Goal: Contribute content

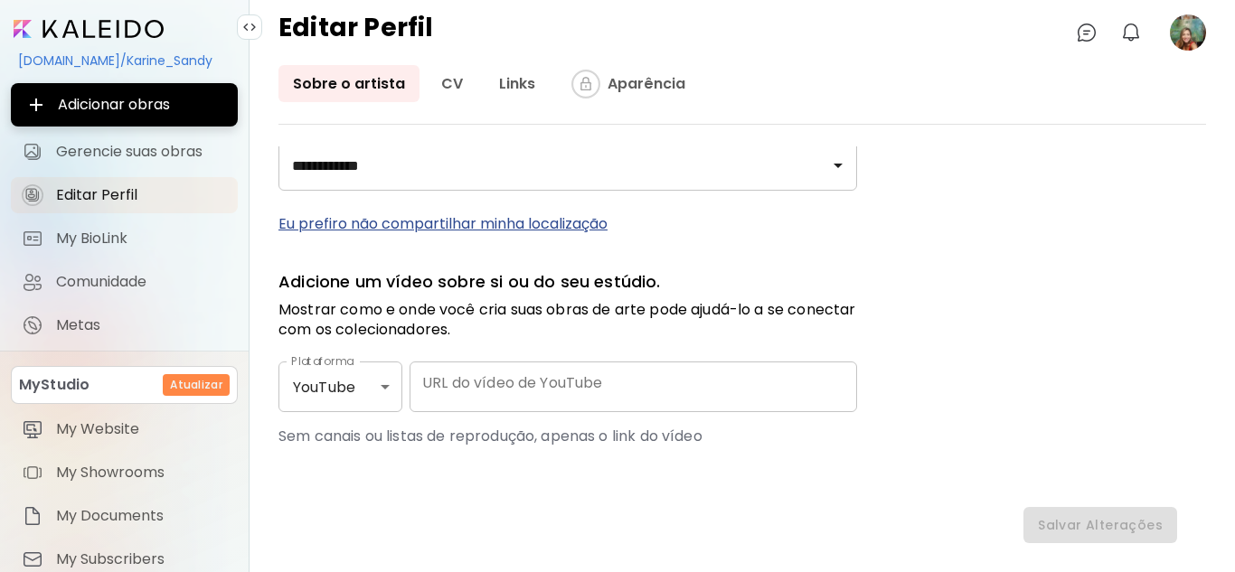
scroll to position [883, 0]
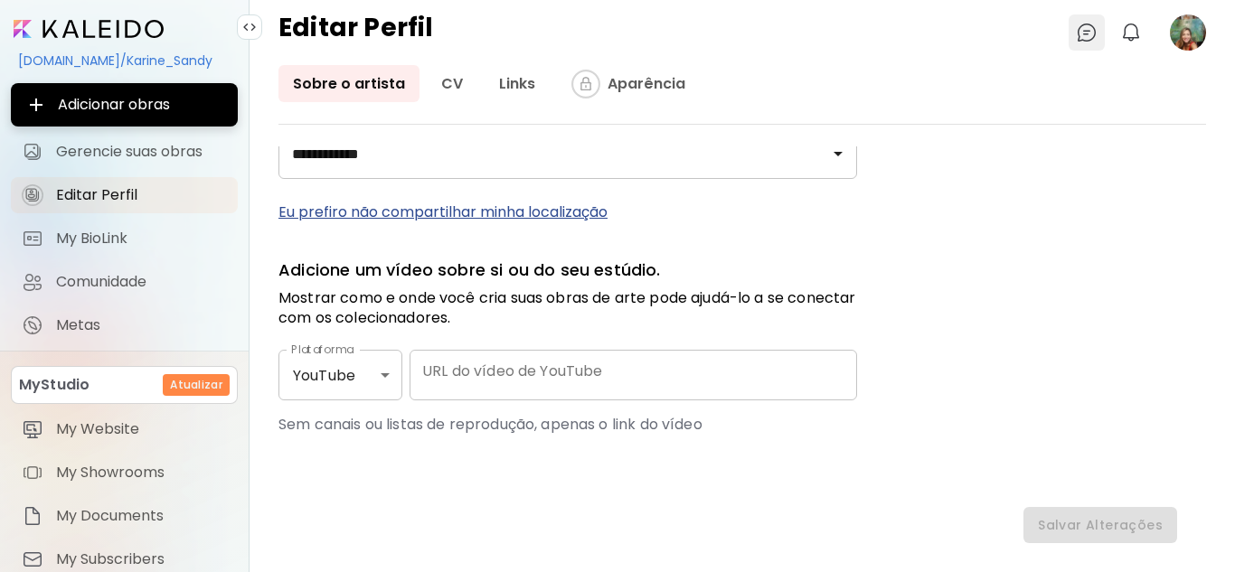
click at [1088, 31] on img at bounding box center [1087, 33] width 22 height 22
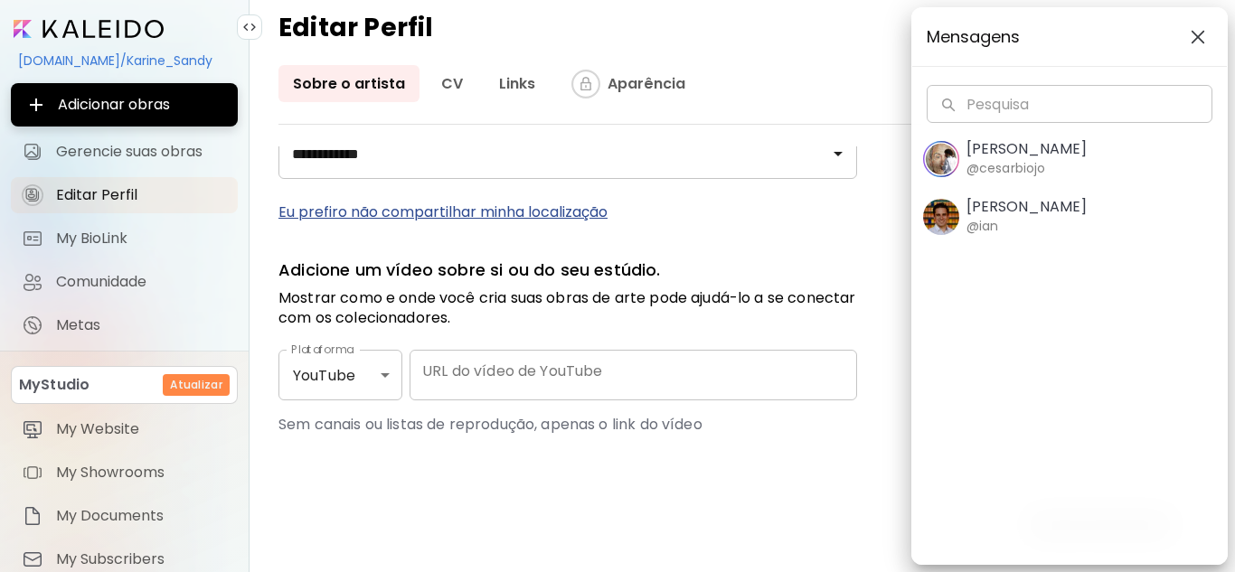
click at [881, 69] on div "Mensagens Pesquisa Pesquisa [PERSON_NAME] @cesarbiojo [PERSON_NAME] @ian" at bounding box center [617, 286] width 1235 height 572
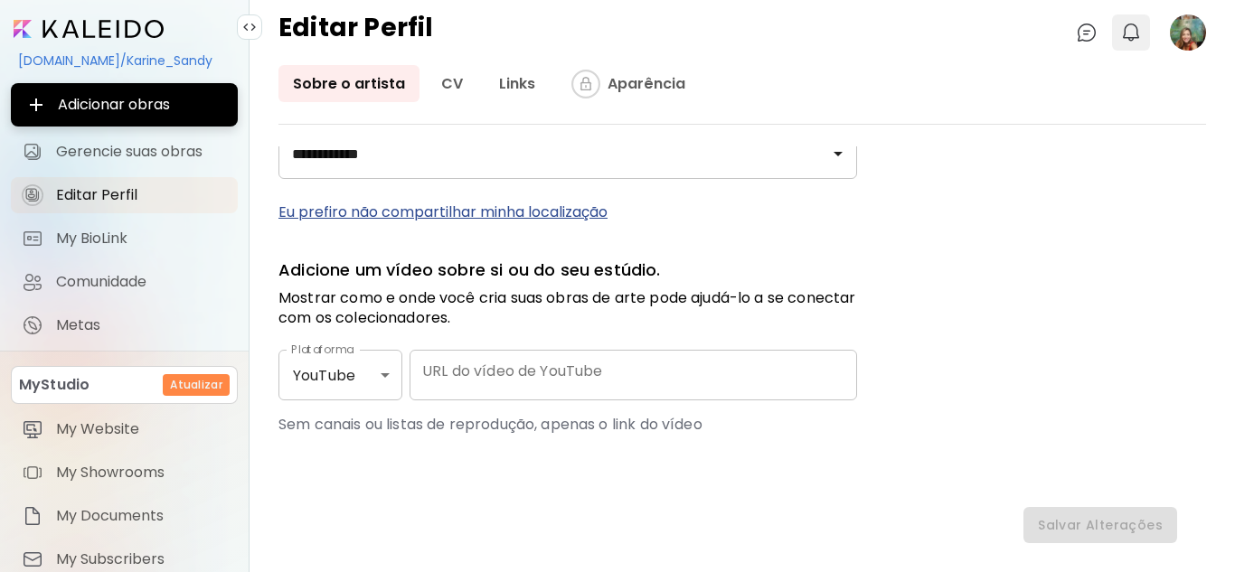
click at [1130, 24] on img "button" at bounding box center [1132, 33] width 22 height 22
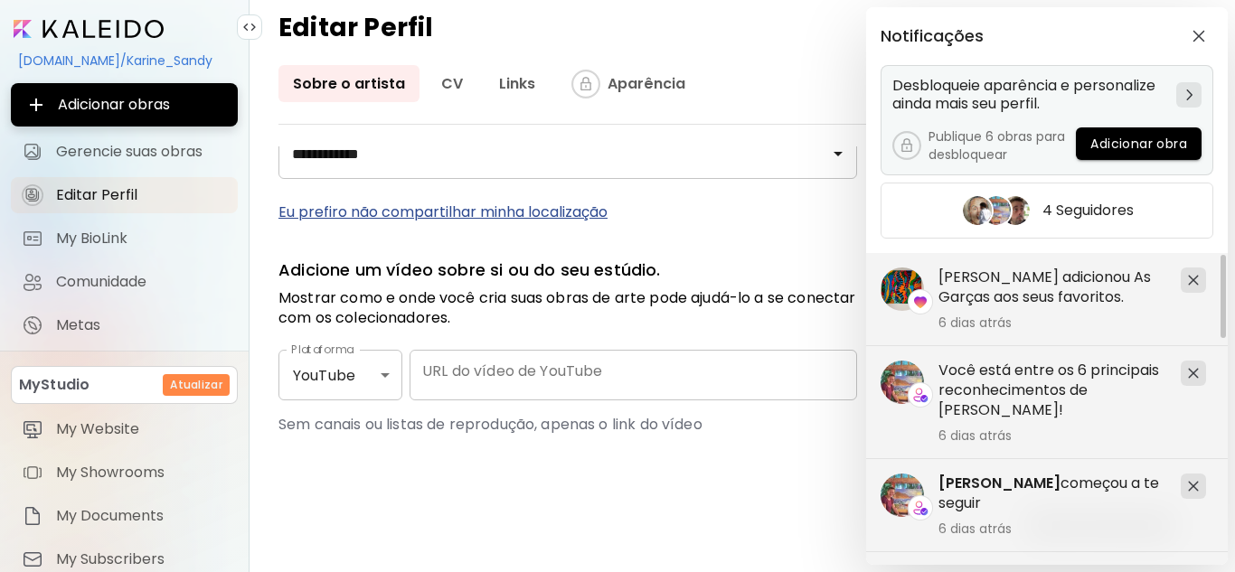
click at [1146, 147] on span "Adicionar obra" at bounding box center [1139, 144] width 97 height 19
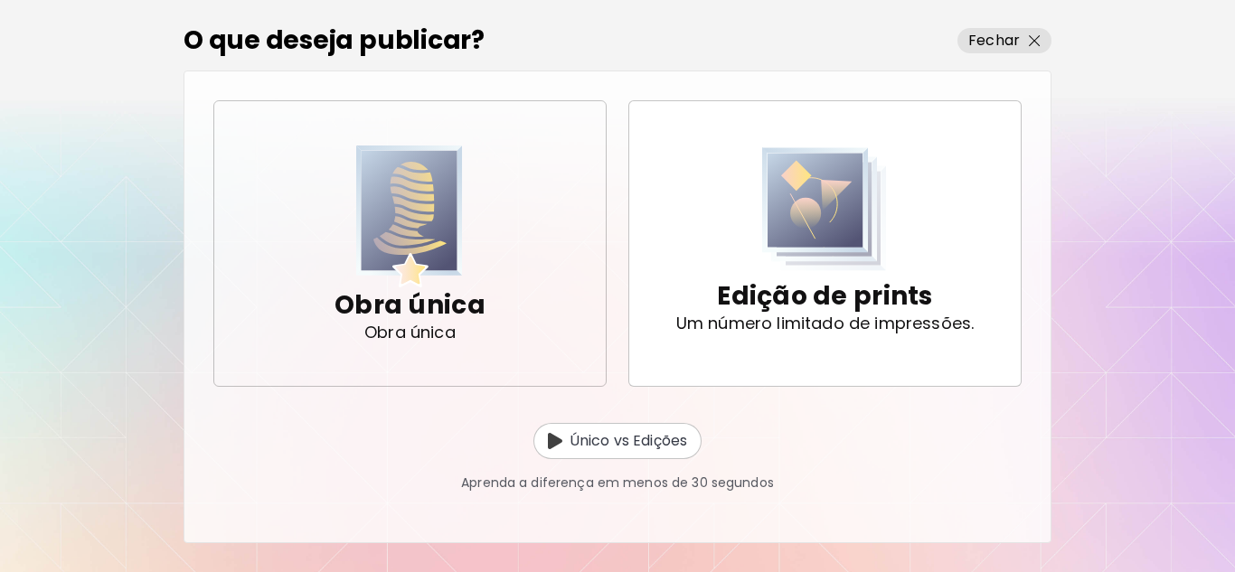
click at [417, 232] on img "button" at bounding box center [409, 217] width 107 height 142
